Goal: Task Accomplishment & Management: Complete application form

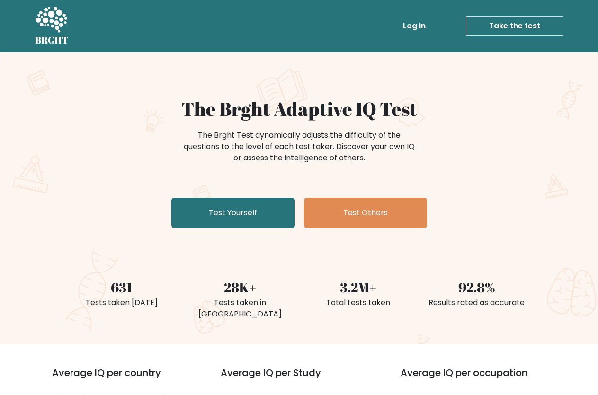
click at [441, 178] on div "The Brght Adaptive IQ Test The Brght Test dynamically adjusts the difficulty of…" at bounding box center [300, 165] width 474 height 135
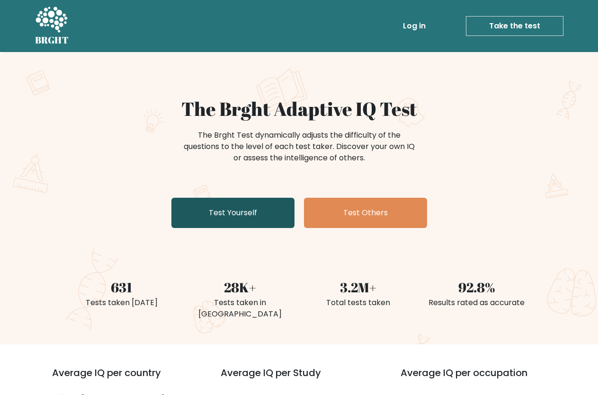
click at [275, 216] on link "Test Yourself" at bounding box center [232, 213] width 123 height 30
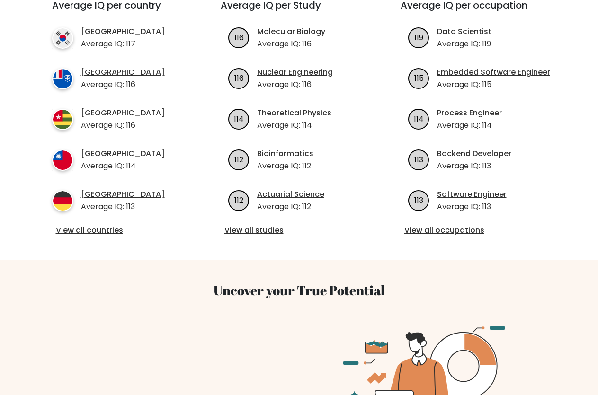
scroll to position [386, 0]
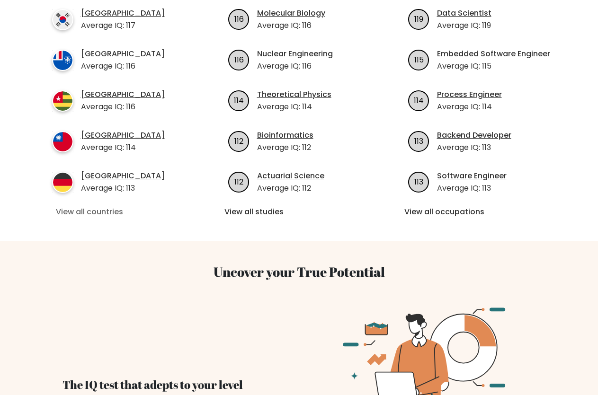
click at [100, 207] on link "View all countries" at bounding box center [119, 212] width 127 height 11
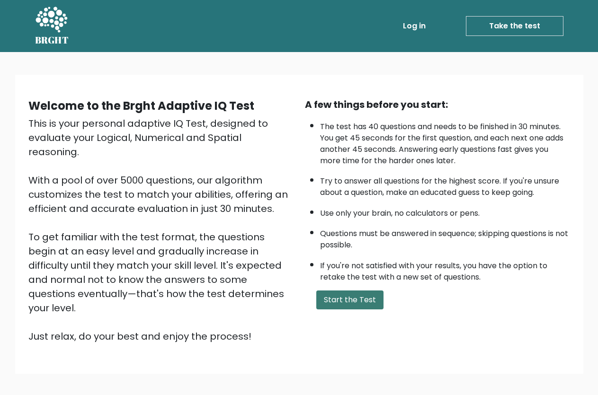
click at [360, 310] on button "Start the Test" at bounding box center [349, 300] width 67 height 19
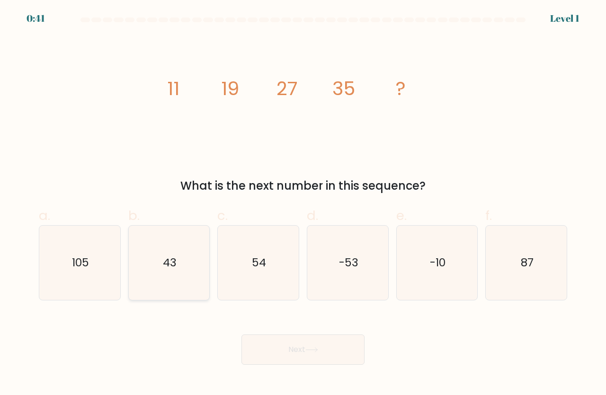
click at [170, 266] on text "43" at bounding box center [170, 263] width 14 height 16
click at [303, 204] on input "b. 43" at bounding box center [303, 201] width 0 height 6
radio input "true"
click at [298, 343] on button "Next" at bounding box center [303, 350] width 123 height 30
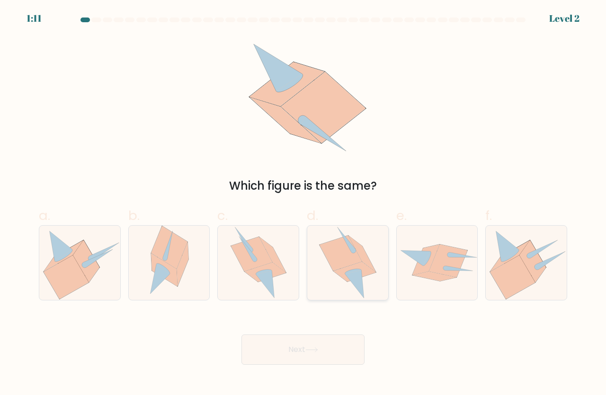
click at [366, 298] on icon at bounding box center [347, 263] width 57 height 74
click at [304, 204] on input "d." at bounding box center [303, 201] width 0 height 6
radio input "true"
click at [332, 351] on button "Next" at bounding box center [303, 350] width 123 height 30
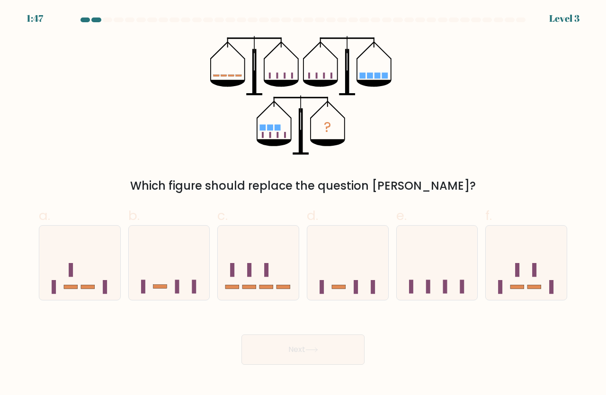
click at [276, 301] on form at bounding box center [303, 192] width 606 height 348
click at [265, 287] on rect at bounding box center [267, 287] width 14 height 4
click at [303, 204] on input "c." at bounding box center [303, 201] width 0 height 6
radio input "true"
click at [294, 341] on button "Next" at bounding box center [303, 350] width 123 height 30
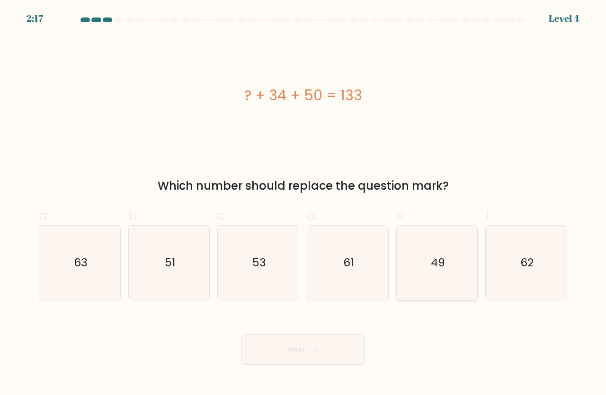
click at [425, 289] on icon "49" at bounding box center [437, 263] width 74 height 74
click at [304, 204] on input "e. 49" at bounding box center [303, 201] width 0 height 6
radio input "true"
click at [352, 354] on button "Next" at bounding box center [303, 350] width 123 height 30
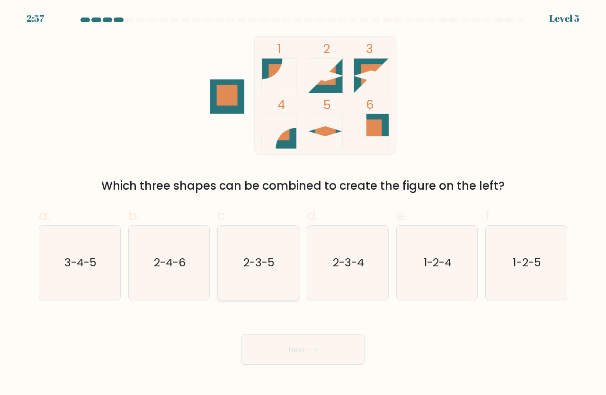
click at [275, 288] on icon "2-3-5" at bounding box center [258, 263] width 74 height 74
click at [303, 204] on input "c. 2-3-5" at bounding box center [303, 201] width 0 height 6
radio input "true"
click at [312, 358] on button "Next" at bounding box center [303, 350] width 123 height 30
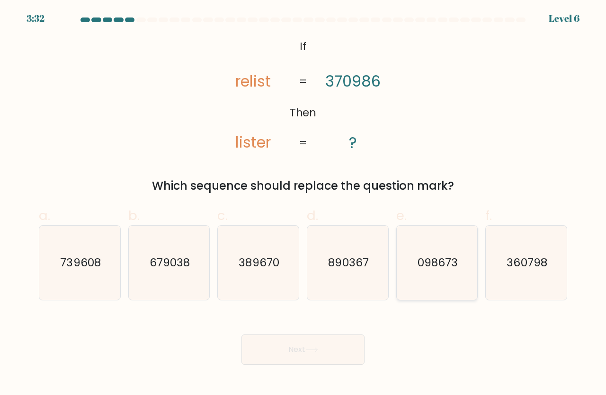
click at [427, 286] on icon "098673" at bounding box center [437, 263] width 74 height 74
click at [450, 282] on icon "098673" at bounding box center [437, 263] width 74 height 74
click at [304, 204] on input "e. 098673" at bounding box center [303, 201] width 0 height 6
radio input "true"
click at [359, 353] on button "Next" at bounding box center [303, 350] width 123 height 30
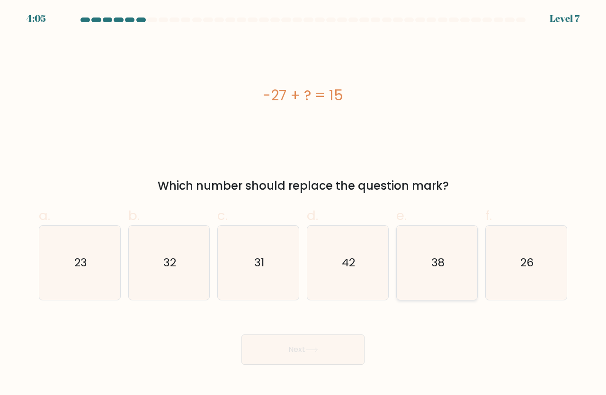
click at [431, 287] on icon "38" at bounding box center [437, 263] width 74 height 74
click at [304, 204] on input "e. 38" at bounding box center [303, 201] width 0 height 6
radio input "true"
click at [255, 350] on button "Next" at bounding box center [303, 350] width 123 height 30
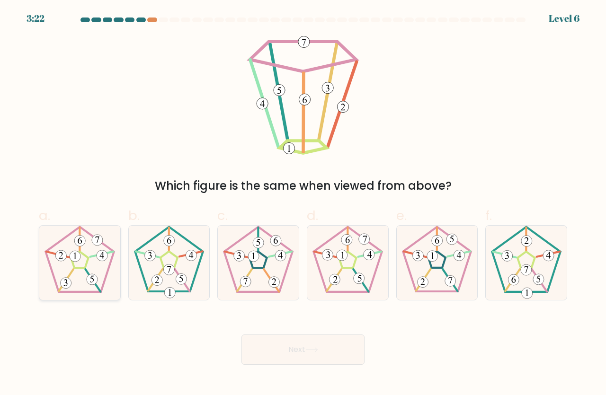
click at [81, 257] on 552 at bounding box center [75, 256] width 11 height 11
click at [303, 204] on input "a." at bounding box center [303, 201] width 0 height 6
radio input "true"
click at [330, 355] on button "Next" at bounding box center [303, 350] width 123 height 30
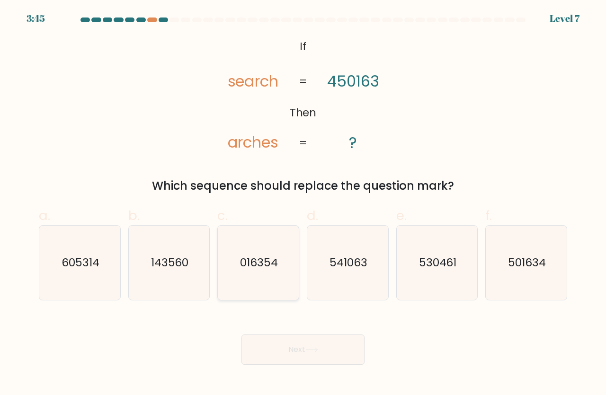
click at [277, 297] on icon "016354" at bounding box center [258, 263] width 74 height 74
click at [303, 204] on input "c. 016354" at bounding box center [303, 201] width 0 height 6
radio input "true"
click at [282, 353] on button "Next" at bounding box center [303, 350] width 123 height 30
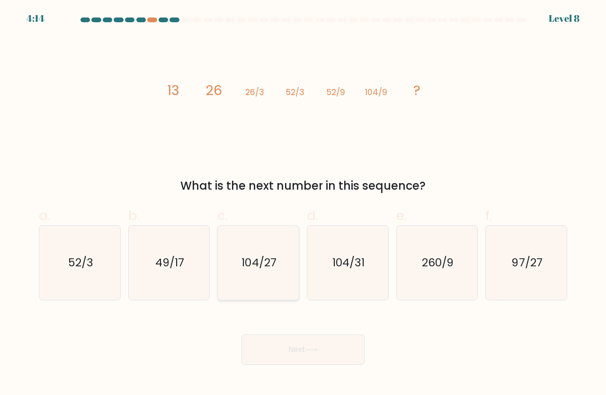
click at [273, 272] on icon "104/27" at bounding box center [258, 263] width 74 height 74
click at [303, 204] on input "c. 104/27" at bounding box center [303, 201] width 0 height 6
radio input "true"
click at [296, 350] on button "Next" at bounding box center [303, 350] width 123 height 30
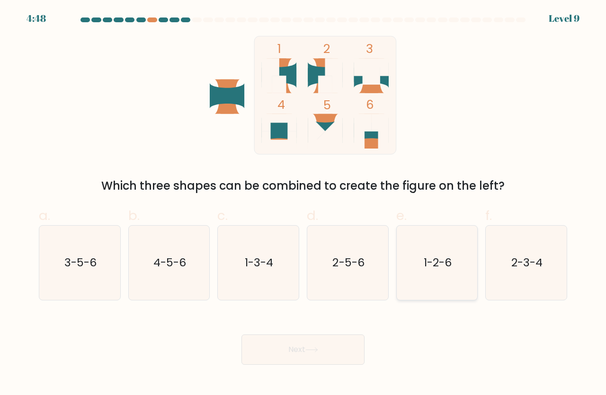
click at [425, 266] on text "1-2-6" at bounding box center [438, 263] width 28 height 16
click at [304, 204] on input "e. 1-2-6" at bounding box center [303, 201] width 0 height 6
radio input "true"
click at [315, 355] on button "Next" at bounding box center [303, 350] width 123 height 30
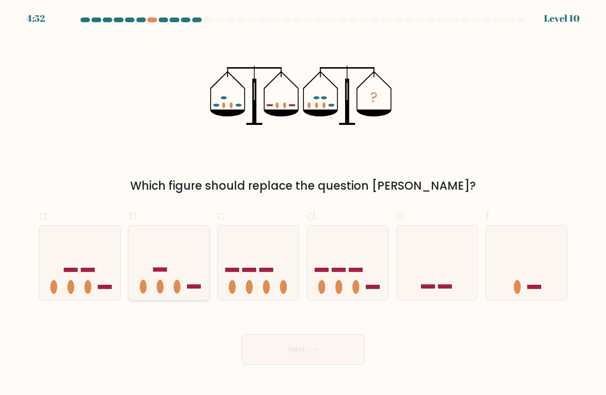
click at [165, 272] on icon at bounding box center [169, 262] width 81 height 67
click at [303, 204] on input "b." at bounding box center [303, 201] width 0 height 6
radio input "true"
click at [246, 338] on button "Next" at bounding box center [303, 350] width 123 height 30
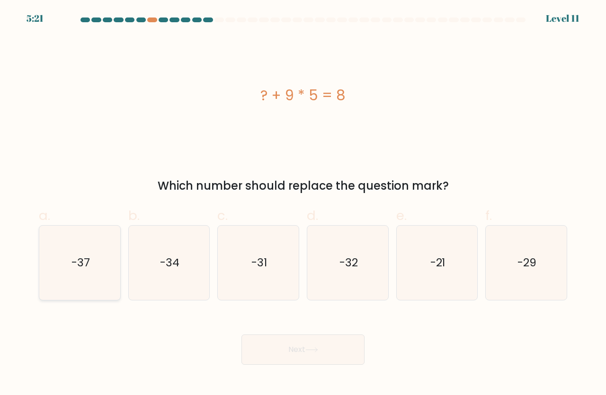
click at [98, 265] on icon "-37" at bounding box center [80, 263] width 74 height 74
click at [303, 204] on input "a. -37" at bounding box center [303, 201] width 0 height 6
radio input "true"
click at [275, 356] on button "Next" at bounding box center [303, 350] width 123 height 30
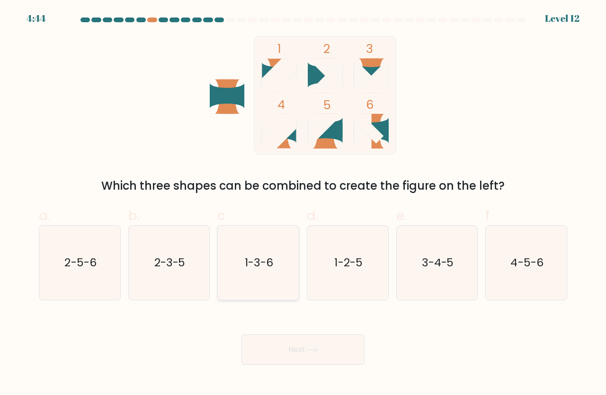
click at [255, 282] on icon "1-3-6" at bounding box center [258, 263] width 74 height 74
click at [303, 204] on input "c. 1-3-6" at bounding box center [303, 201] width 0 height 6
radio input "true"
click at [334, 346] on button "Next" at bounding box center [303, 350] width 123 height 30
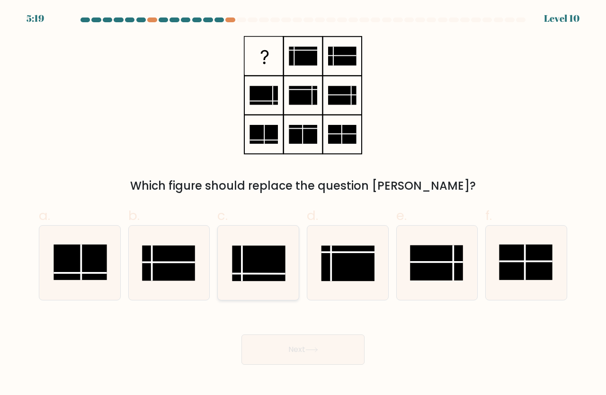
click at [280, 276] on rect at bounding box center [259, 264] width 53 height 36
click at [303, 204] on input "c." at bounding box center [303, 201] width 0 height 6
radio input "true"
click at [292, 342] on button "Next" at bounding box center [303, 350] width 123 height 30
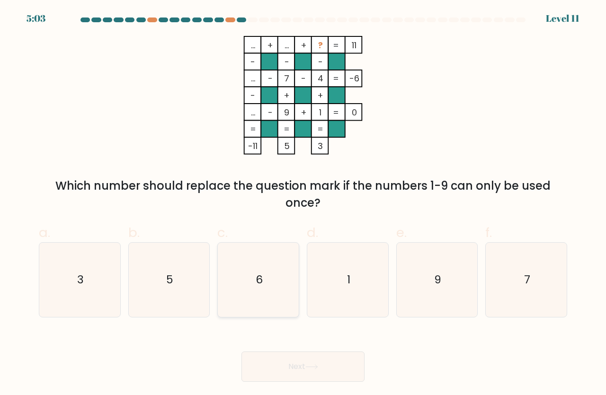
click at [265, 262] on icon "6" at bounding box center [258, 280] width 74 height 74
click at [303, 204] on input "c. 6" at bounding box center [303, 201] width 0 height 6
radio input "true"
click at [300, 357] on button "Next" at bounding box center [303, 367] width 123 height 30
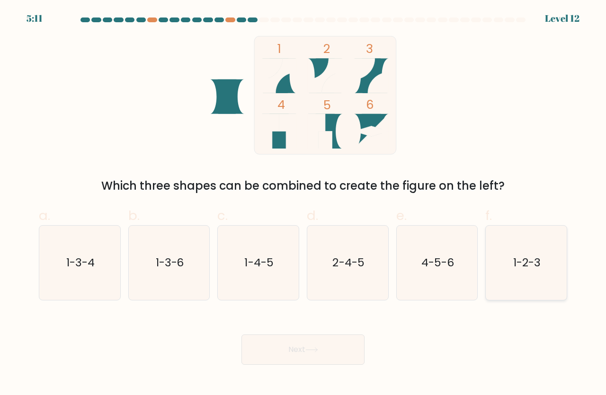
click at [524, 242] on icon "1-2-3" at bounding box center [526, 263] width 74 height 74
click at [304, 204] on input "f. 1-2-3" at bounding box center [303, 201] width 0 height 6
radio input "true"
click at [329, 345] on button "Next" at bounding box center [303, 350] width 123 height 30
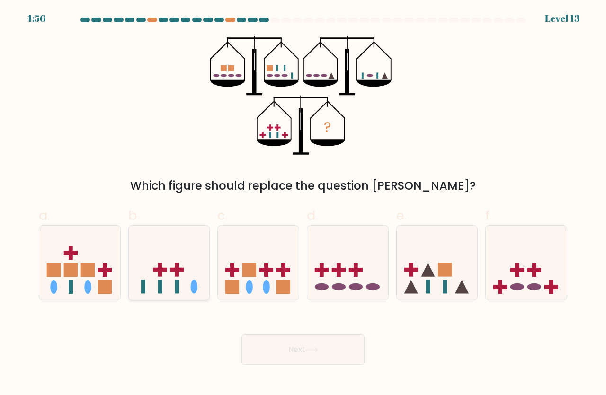
click at [159, 282] on rect at bounding box center [160, 287] width 4 height 14
click at [303, 204] on input "b." at bounding box center [303, 201] width 0 height 6
radio input "true"
click at [289, 352] on button "Next" at bounding box center [303, 350] width 123 height 30
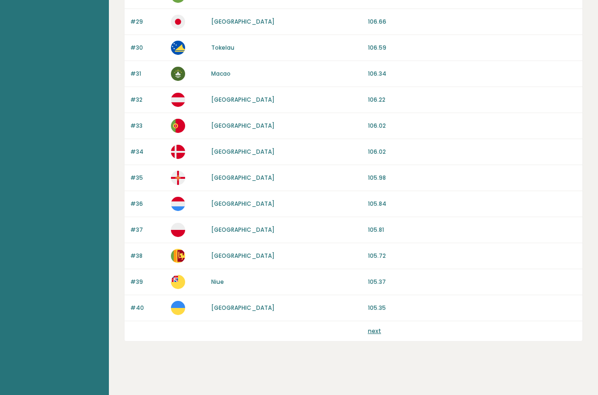
scroll to position [846, 0]
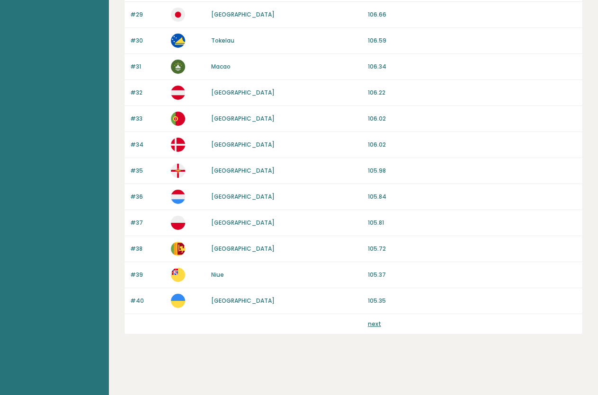
click at [372, 328] on link "next" at bounding box center [374, 324] width 13 height 8
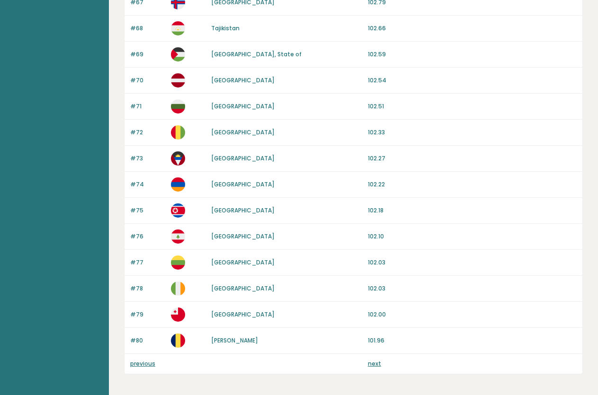
scroll to position [846, 0]
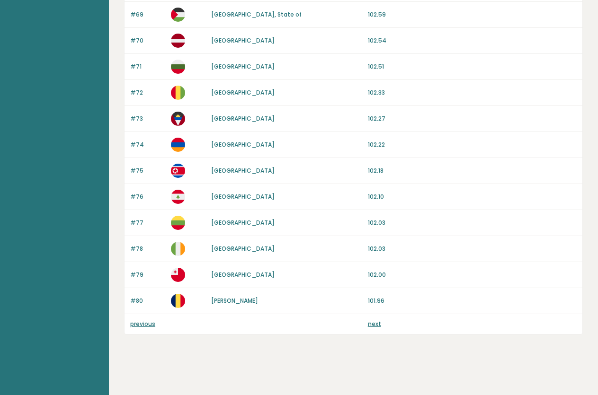
click at [378, 323] on link "next" at bounding box center [374, 324] width 13 height 8
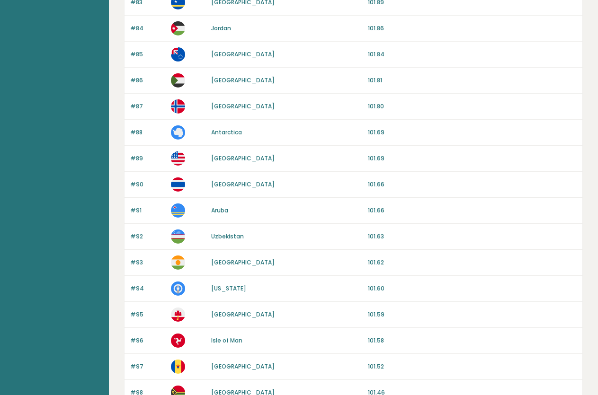
scroll to position [193, 0]
